Goal: Transaction & Acquisition: Register for event/course

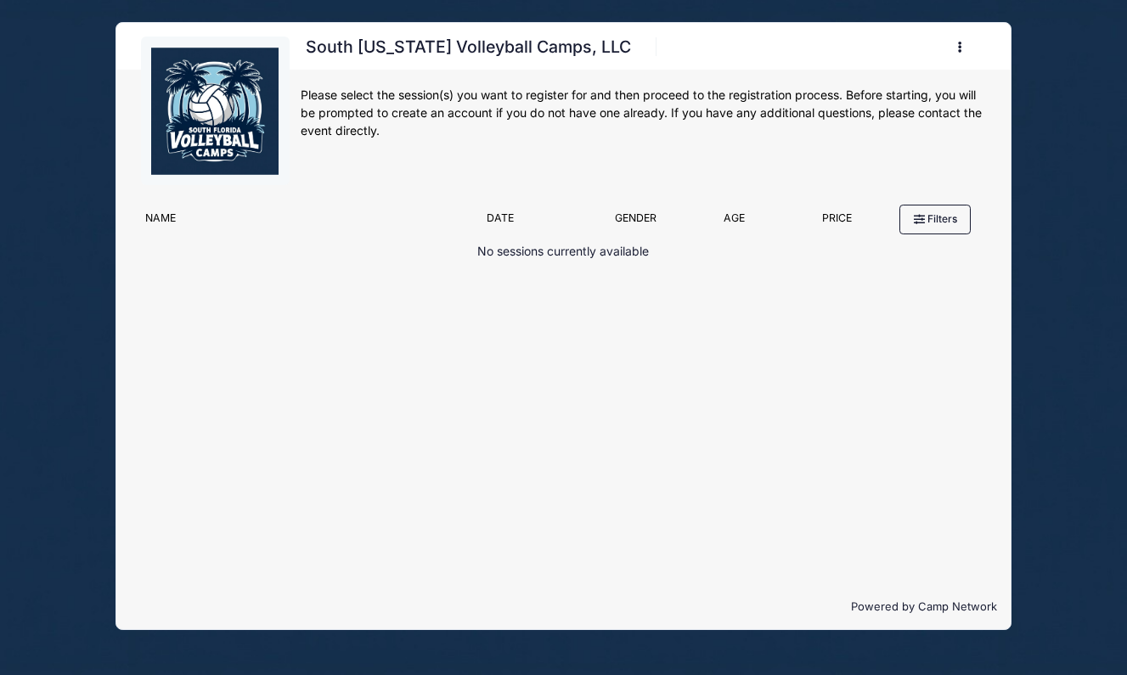
click at [553, 246] on p "No sessions currently available" at bounding box center [563, 252] width 172 height 18
click at [954, 51] on button "button" at bounding box center [963, 47] width 46 height 30
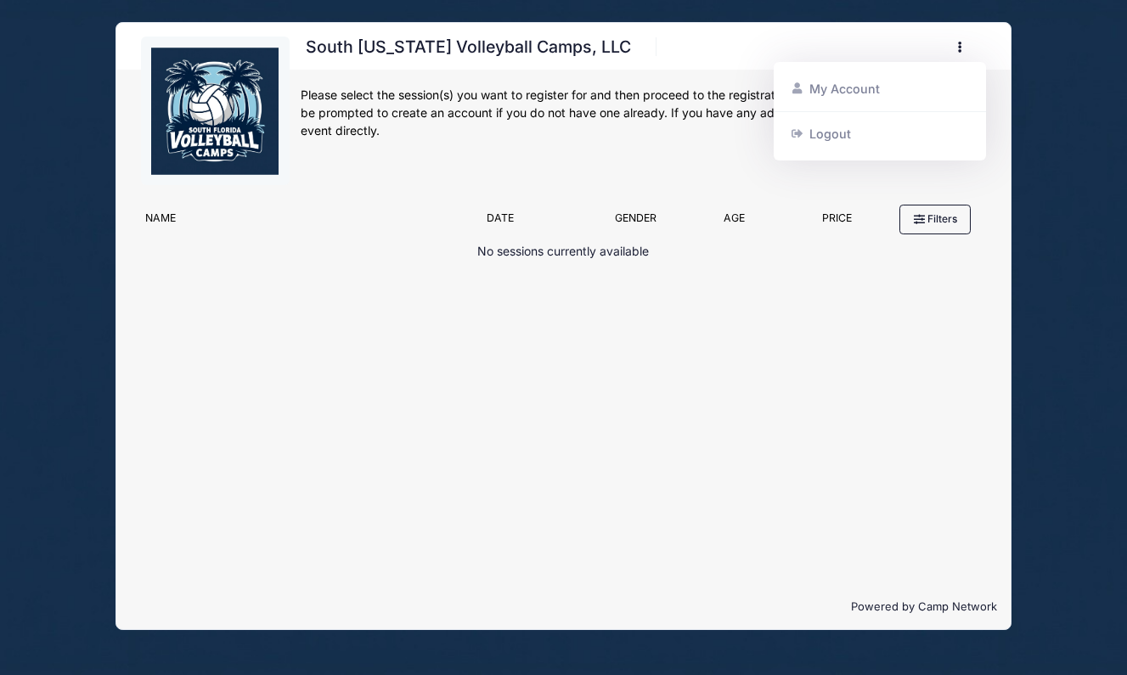
click at [588, 183] on div "South Florida Volleyball Camps, LLC Register My Account Logout" at bounding box center [643, 117] width 685 height 160
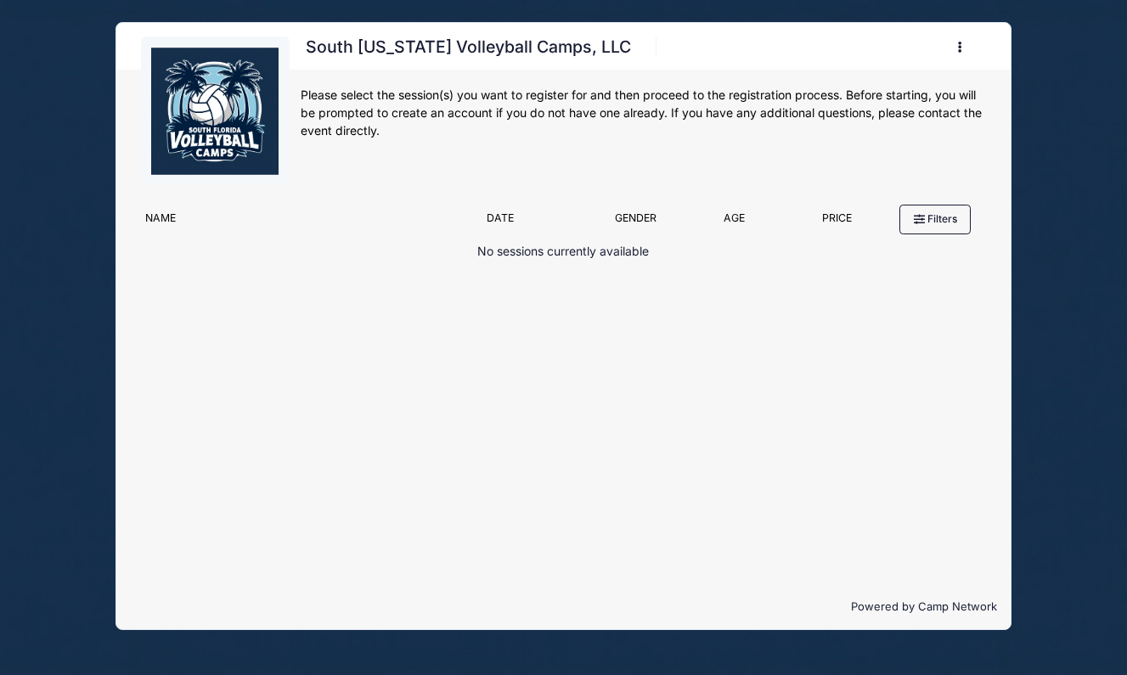
click at [956, 47] on button "button" at bounding box center [963, 47] width 46 height 30
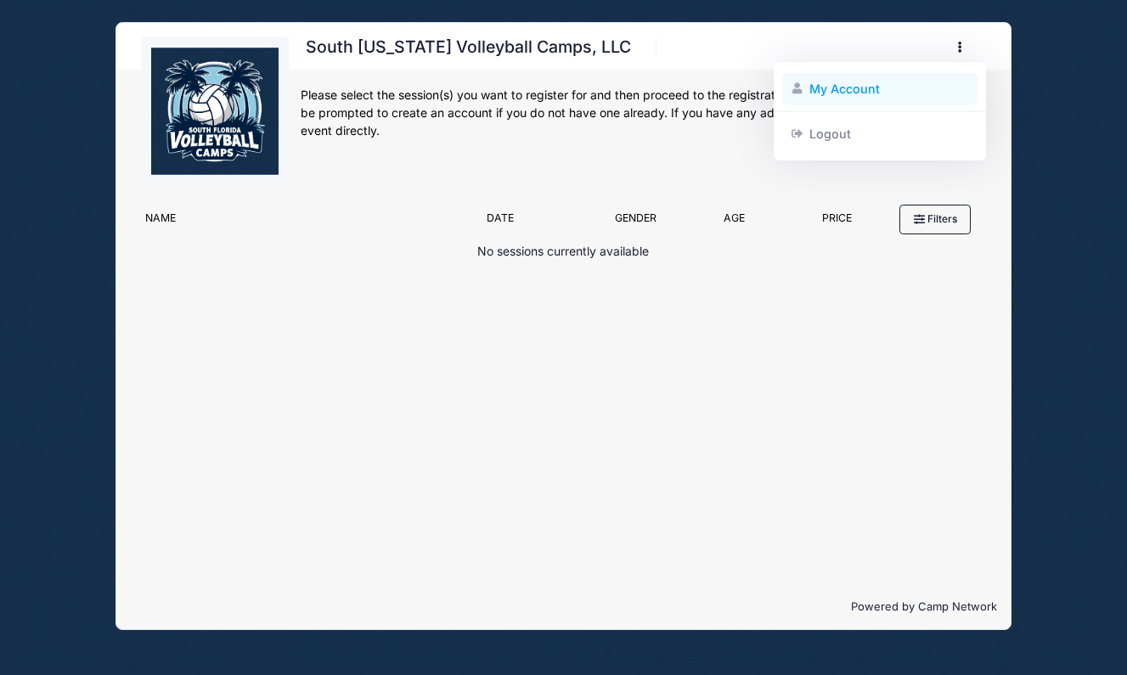
click at [880, 78] on link "My Account" at bounding box center [880, 89] width 196 height 32
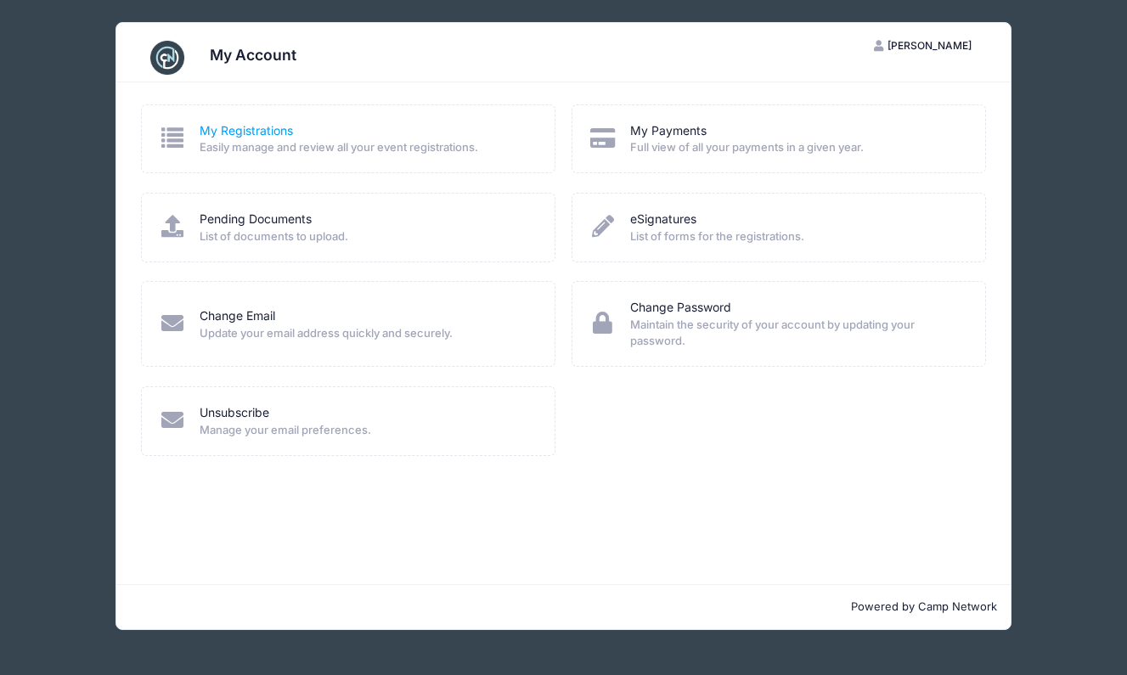
click at [281, 127] on link "My Registrations" at bounding box center [246, 131] width 93 height 18
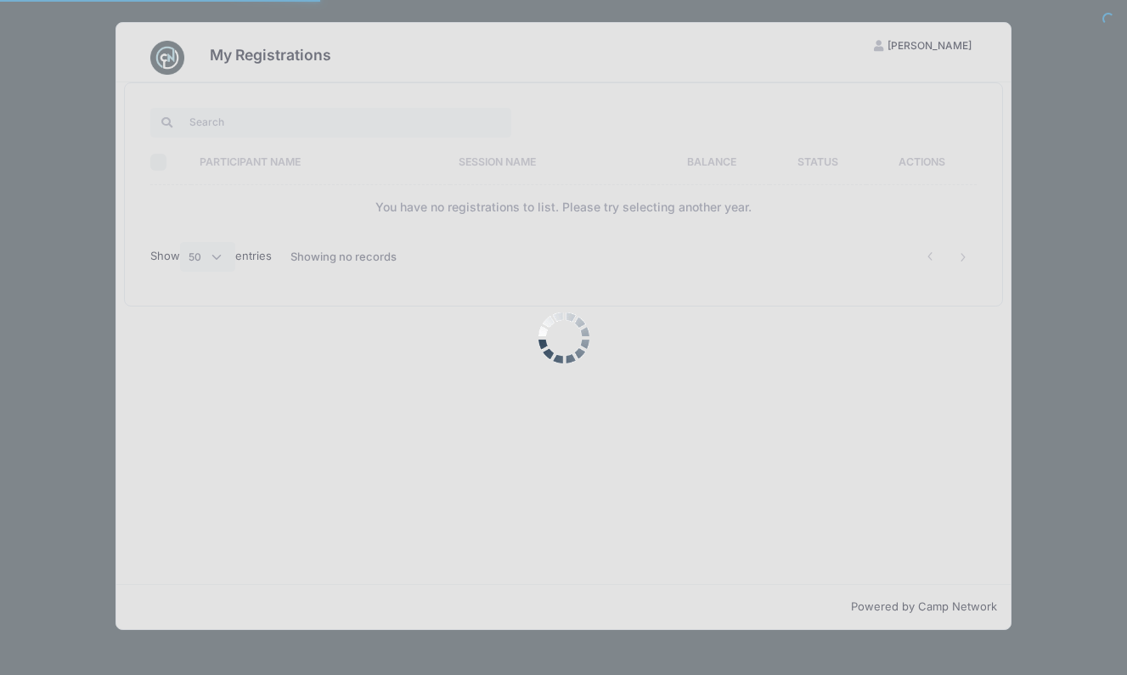
select select "50"
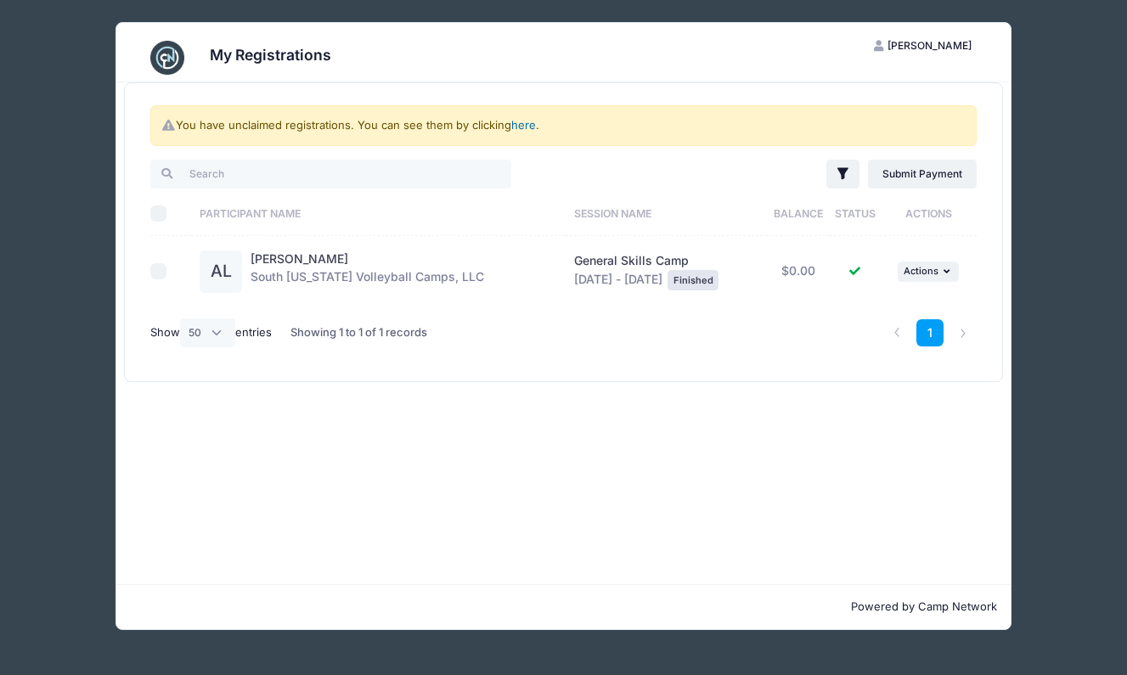
click at [525, 121] on link "here" at bounding box center [523, 125] width 25 height 14
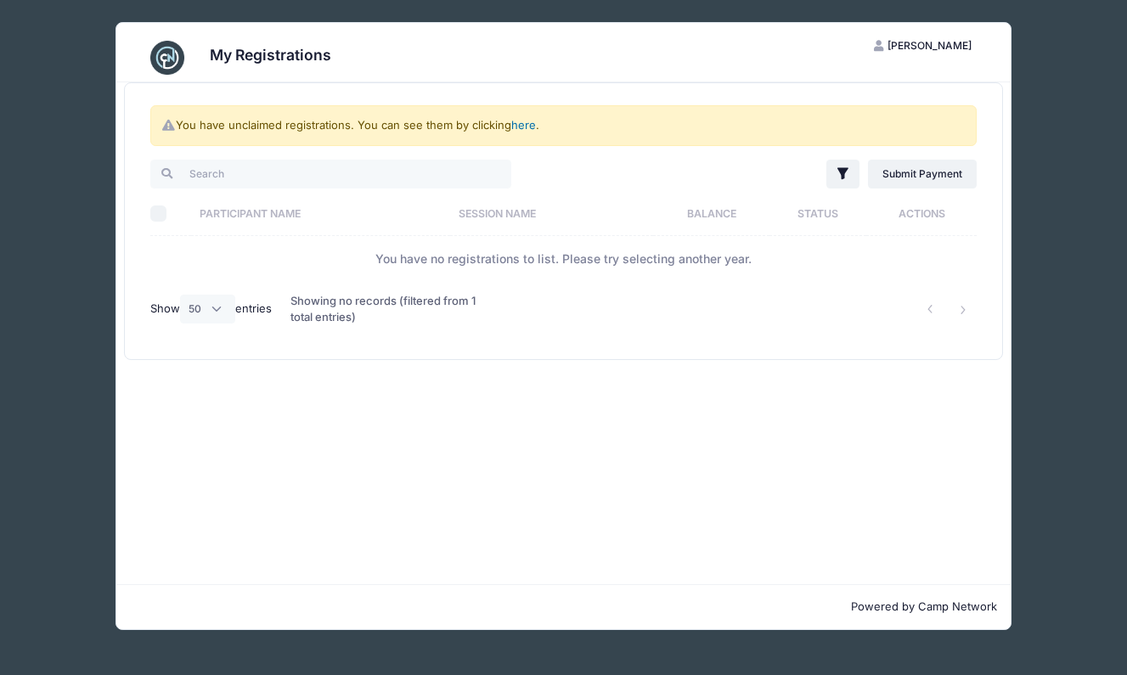
click at [525, 121] on link "here" at bounding box center [523, 125] width 25 height 14
click at [526, 127] on link "here" at bounding box center [523, 125] width 25 height 14
click at [525, 121] on link "here" at bounding box center [523, 125] width 25 height 14
click at [257, 262] on td "You have no registrations to list. Please try selecting another year." at bounding box center [563, 258] width 827 height 45
click at [522, 120] on link "here" at bounding box center [523, 125] width 25 height 14
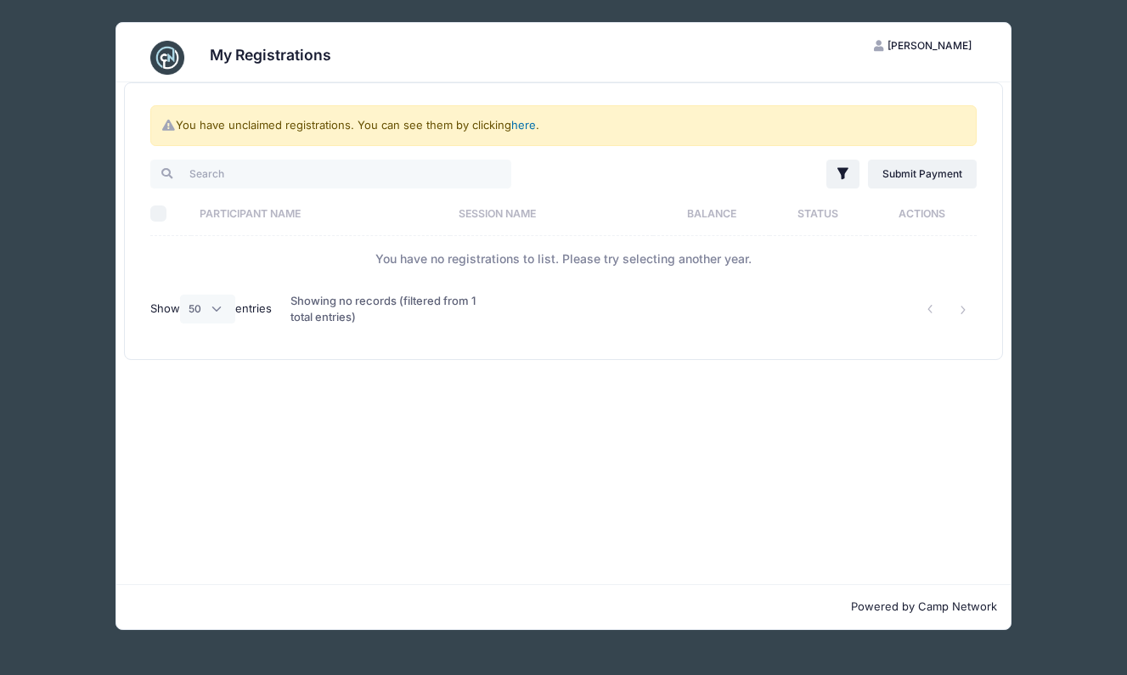
click at [523, 123] on link "here" at bounding box center [523, 125] width 25 height 14
click at [945, 161] on link "Submit Payment" at bounding box center [923, 174] width 110 height 29
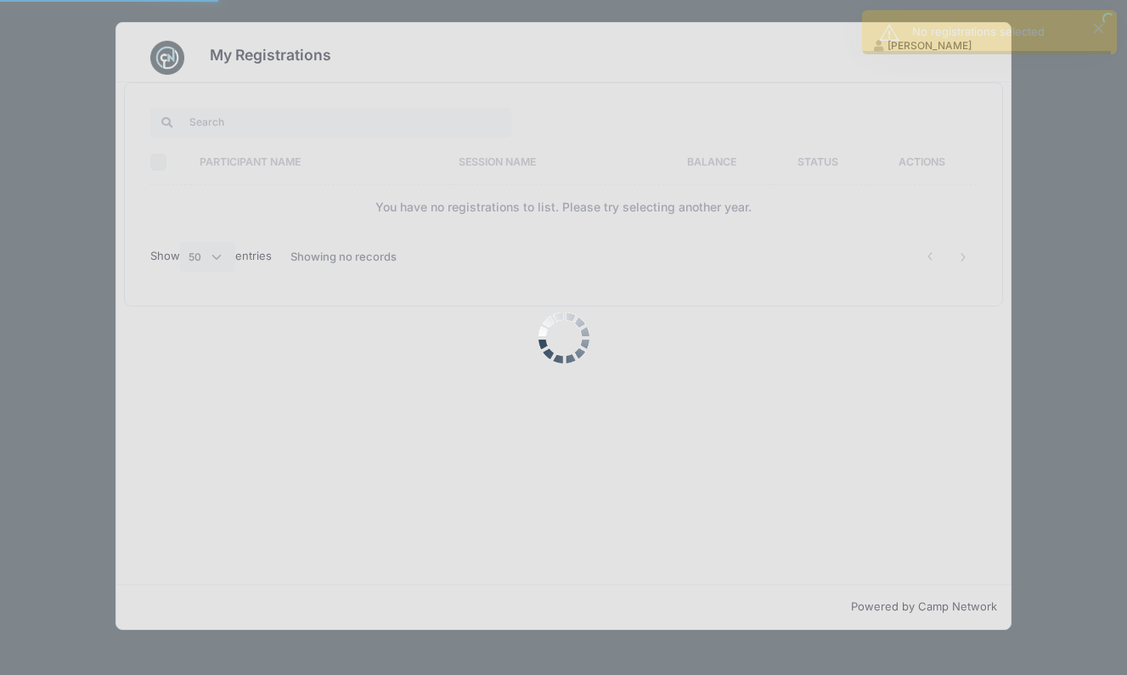
select select "50"
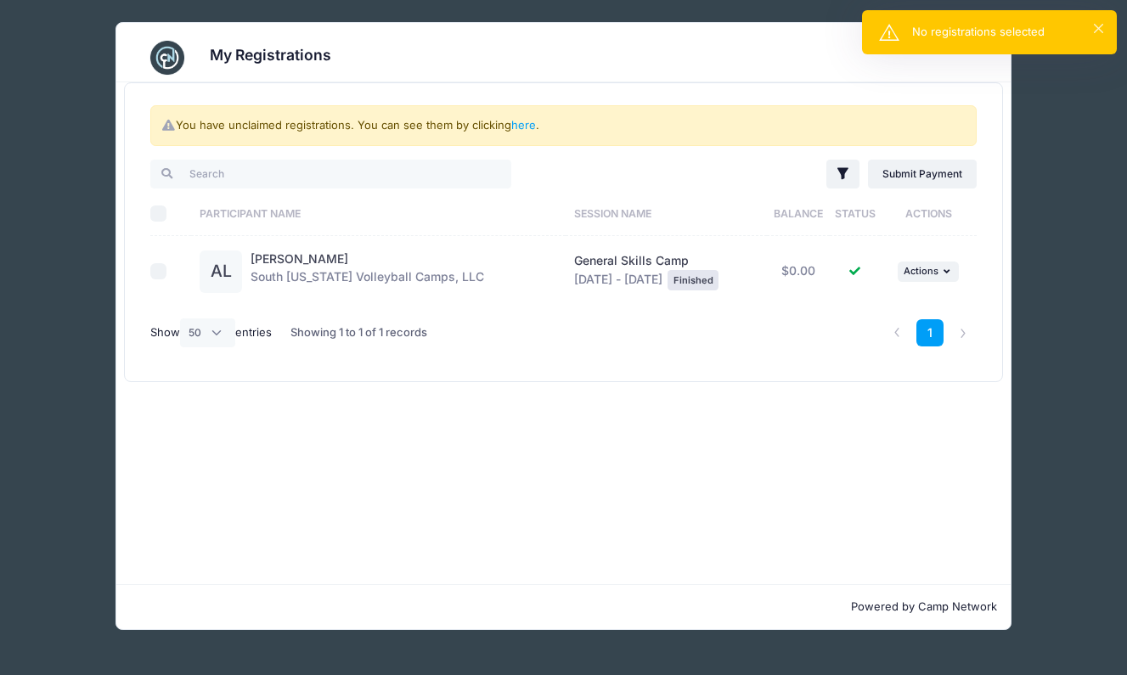
click at [1091, 30] on div "No registrations selected" at bounding box center [1007, 32] width 191 height 17
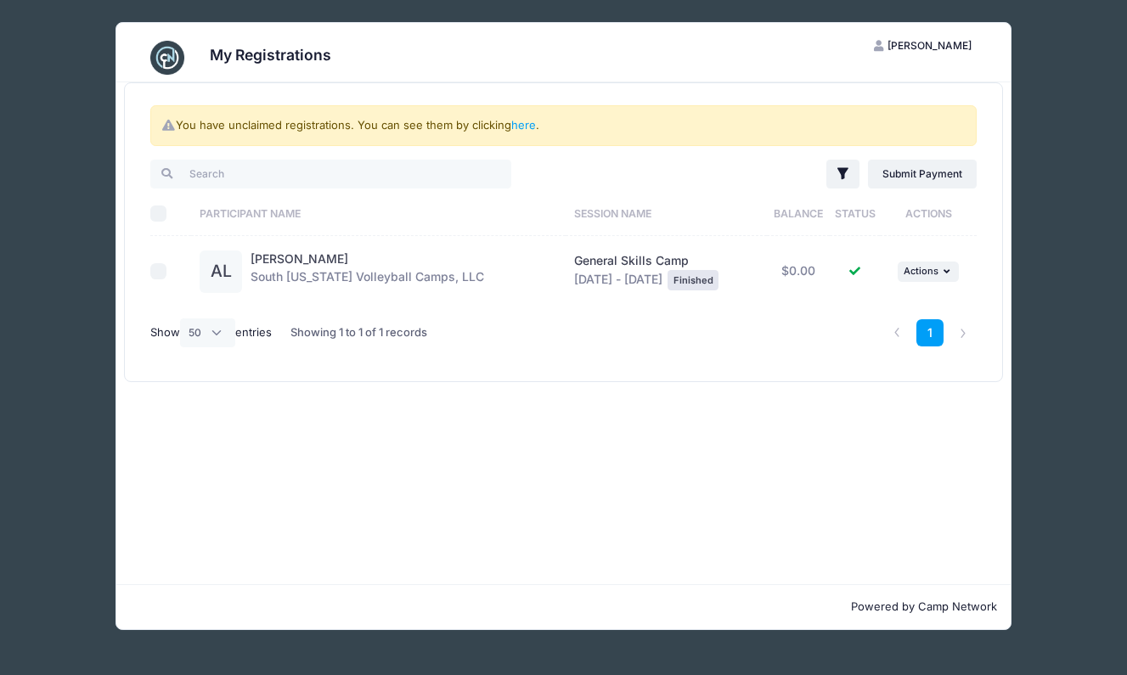
click at [165, 269] on input "checkbox" at bounding box center [158, 271] width 17 height 17
checkbox input "false"
click at [799, 6] on div "My Registrations JL Julia Loaiza My Account Logout You have unclaimed registrat…" at bounding box center [563, 326] width 1076 height 652
